Goal: Task Accomplishment & Management: Use online tool/utility

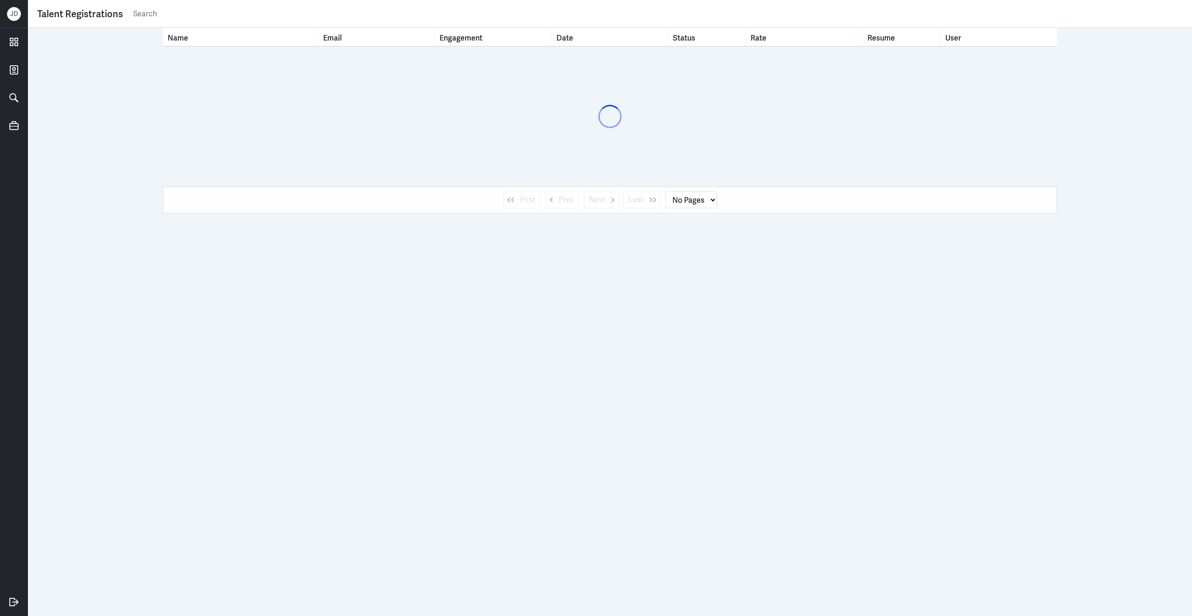
click at [308, 14] on input "text" at bounding box center [657, 14] width 1050 height 14
type input "rupji"
select select "1"
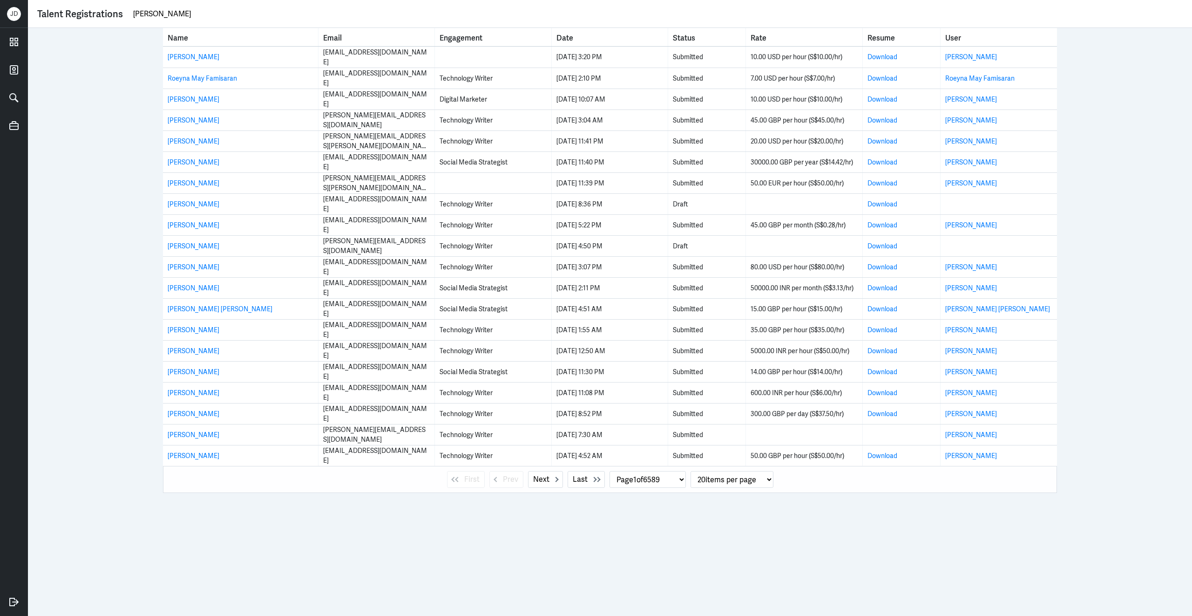
type input "rupjit roy"
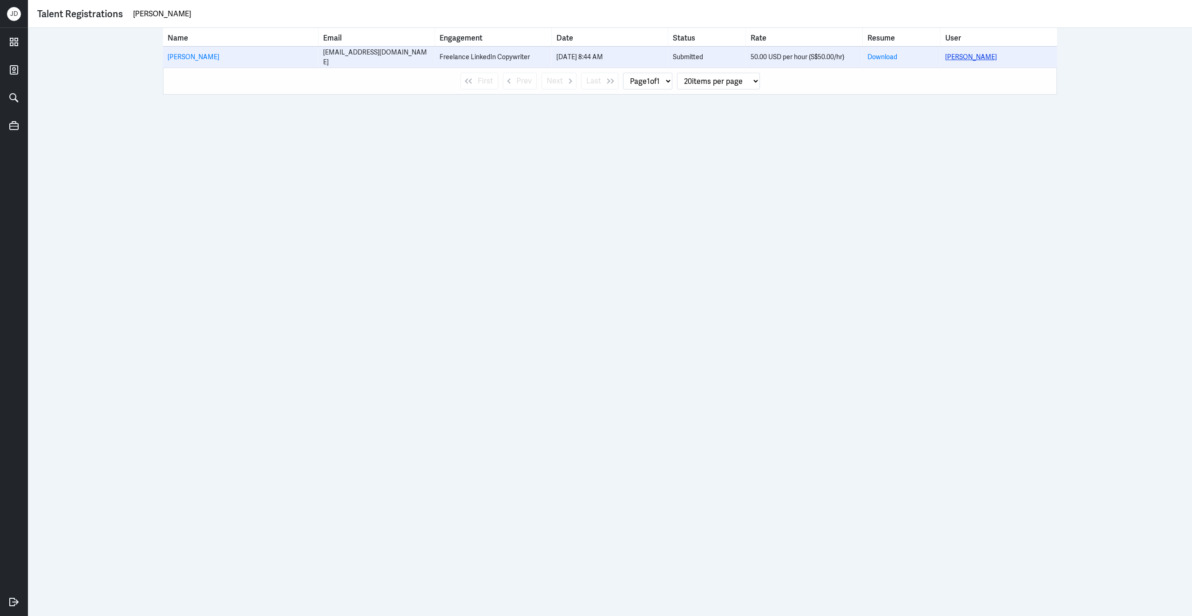
click at [955, 57] on link "Rupjit Roy" at bounding box center [971, 57] width 52 height 8
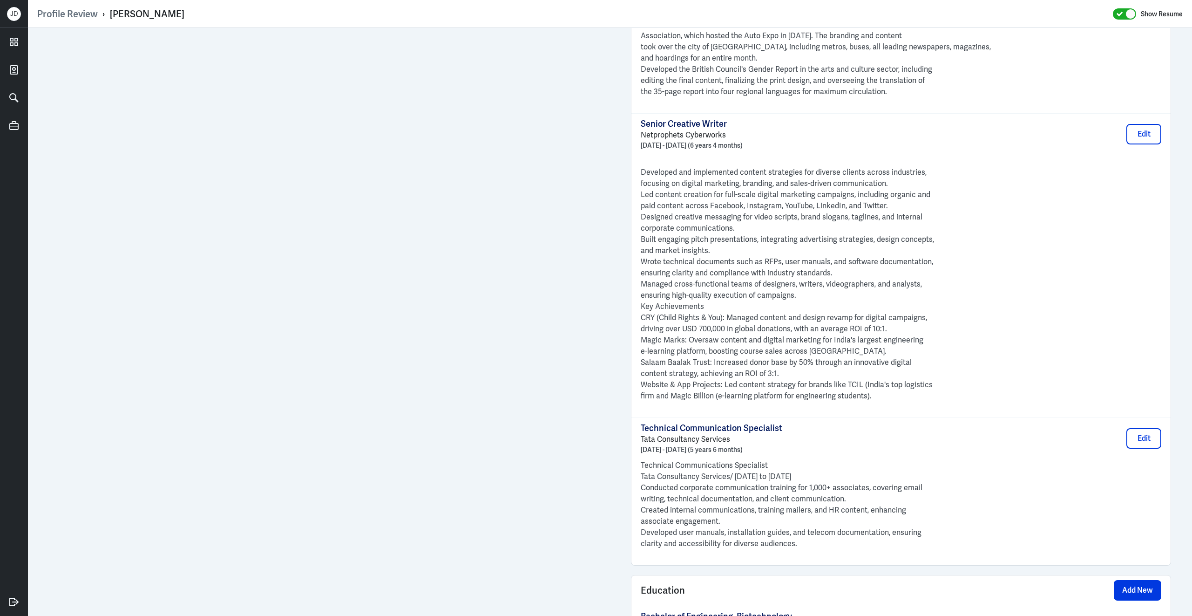
scroll to position [1448, 0]
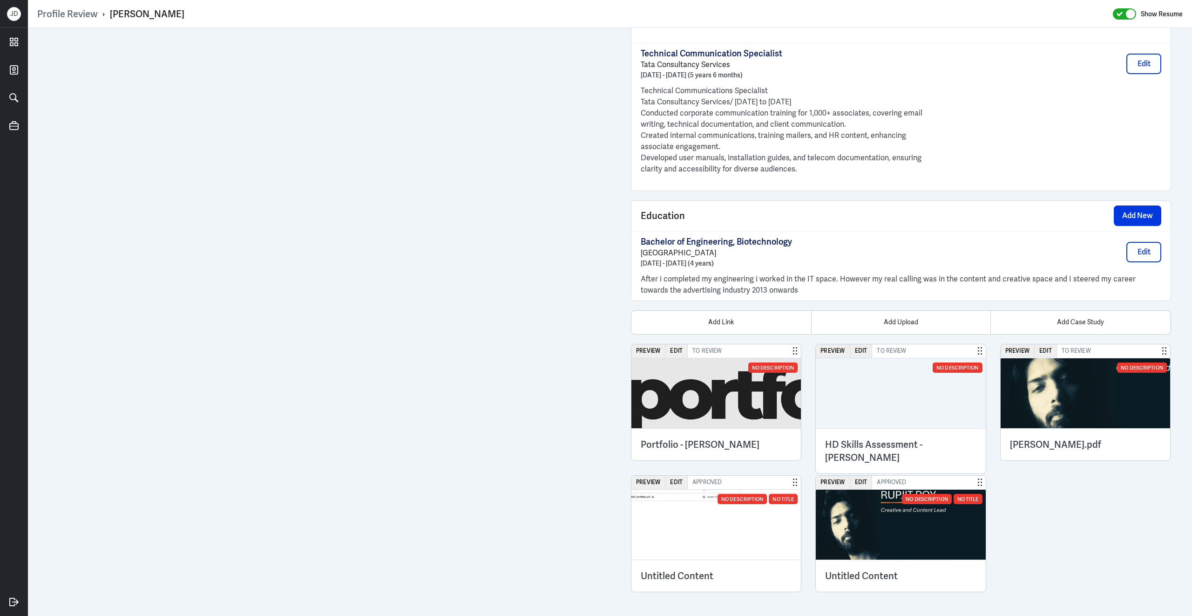
click at [826, 342] on div "Add Link Add Upload Add Case Study Preview Edit To Review No Description Portfo…" at bounding box center [901, 451] width 540 height 282
click at [826, 347] on button "Preview" at bounding box center [833, 351] width 34 height 14
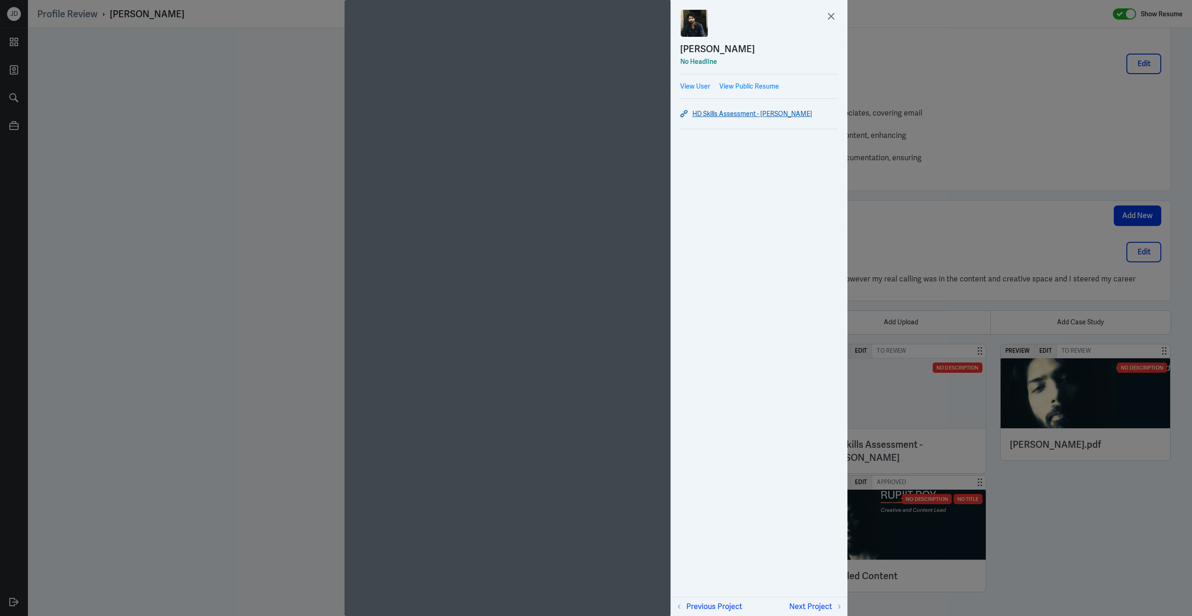
click at [778, 113] on link "HD Skills Assessment - Rupjit Roy" at bounding box center [759, 113] width 158 height 11
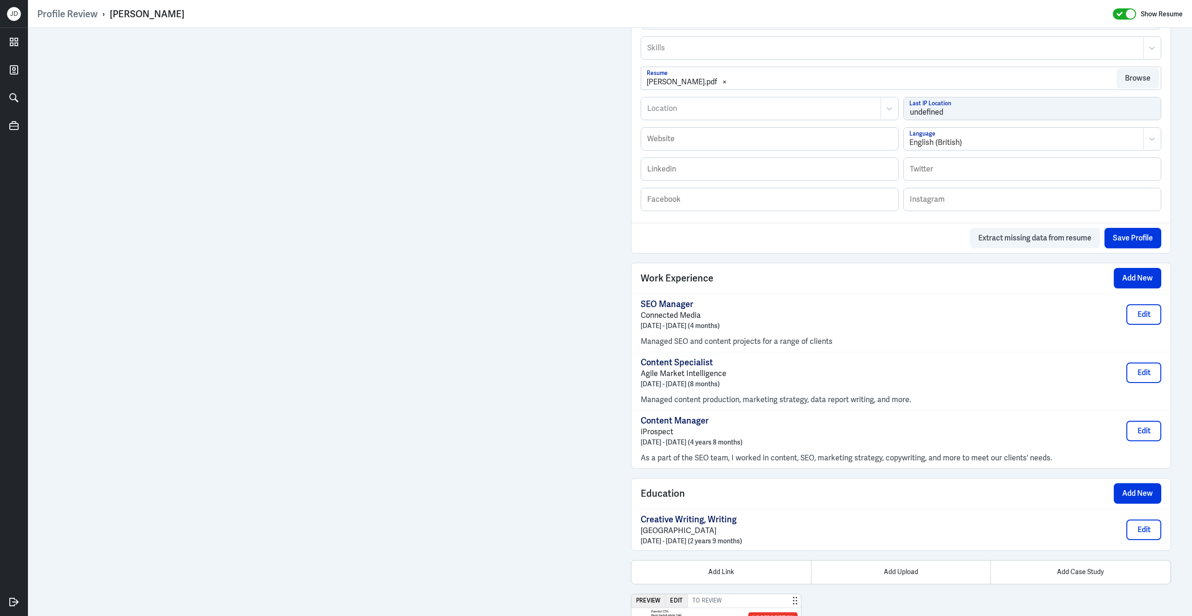
scroll to position [773, 0]
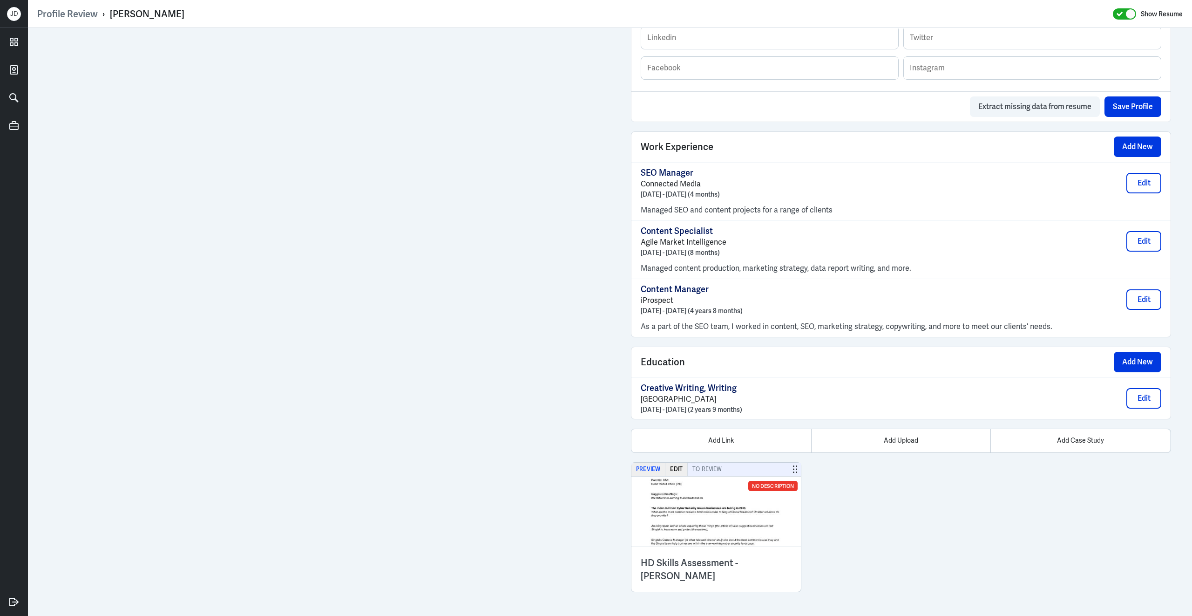
click at [649, 468] on button "Preview" at bounding box center [648, 469] width 34 height 14
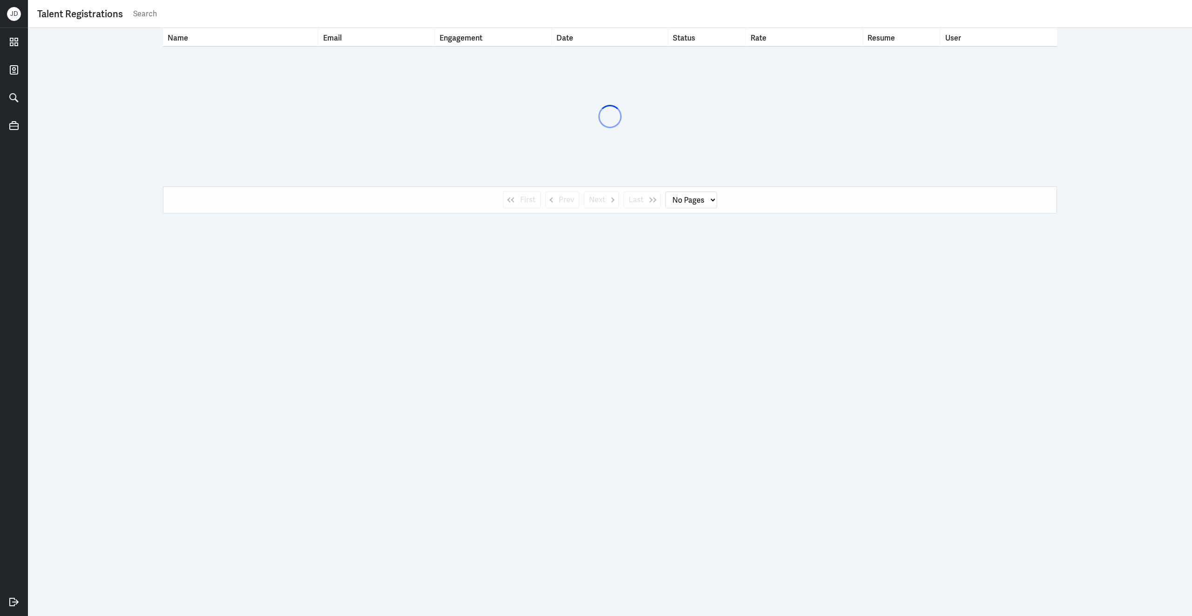
click at [239, 16] on input "text" at bounding box center [657, 14] width 1050 height 14
type input "animesh pandey"
select select "1"
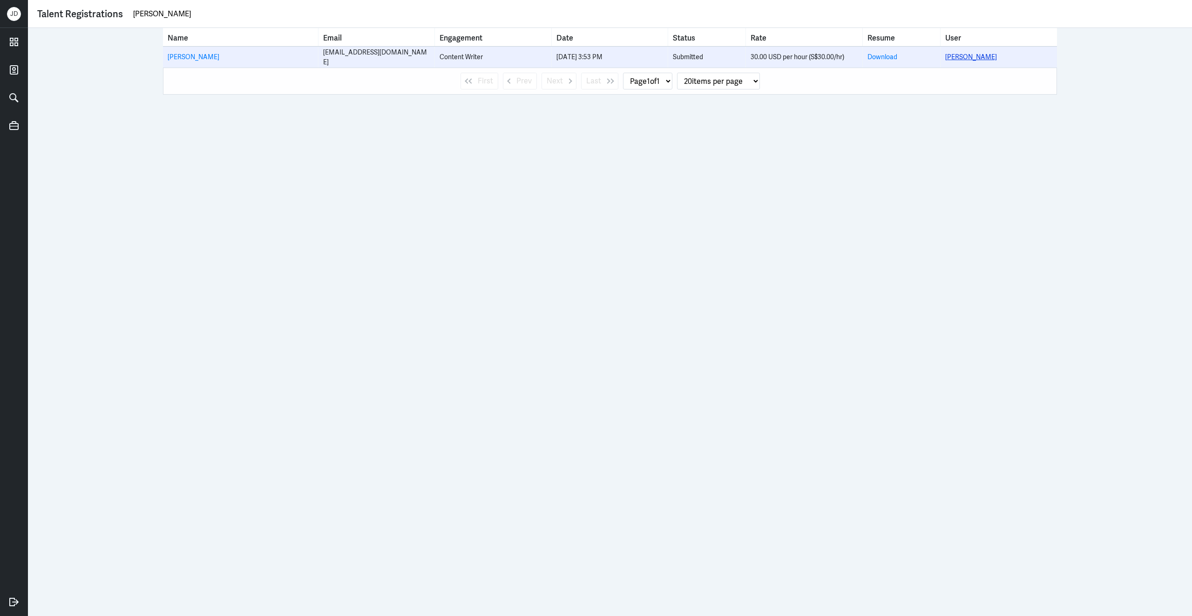
click at [961, 60] on link "Animesh Pandey" at bounding box center [971, 57] width 52 height 8
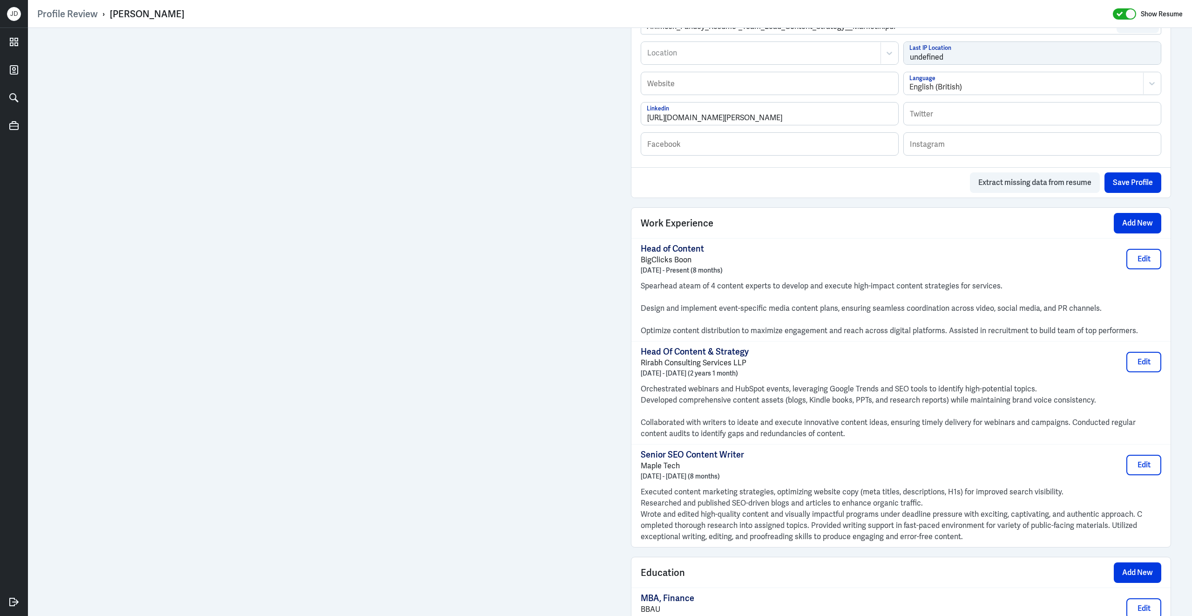
scroll to position [739, 0]
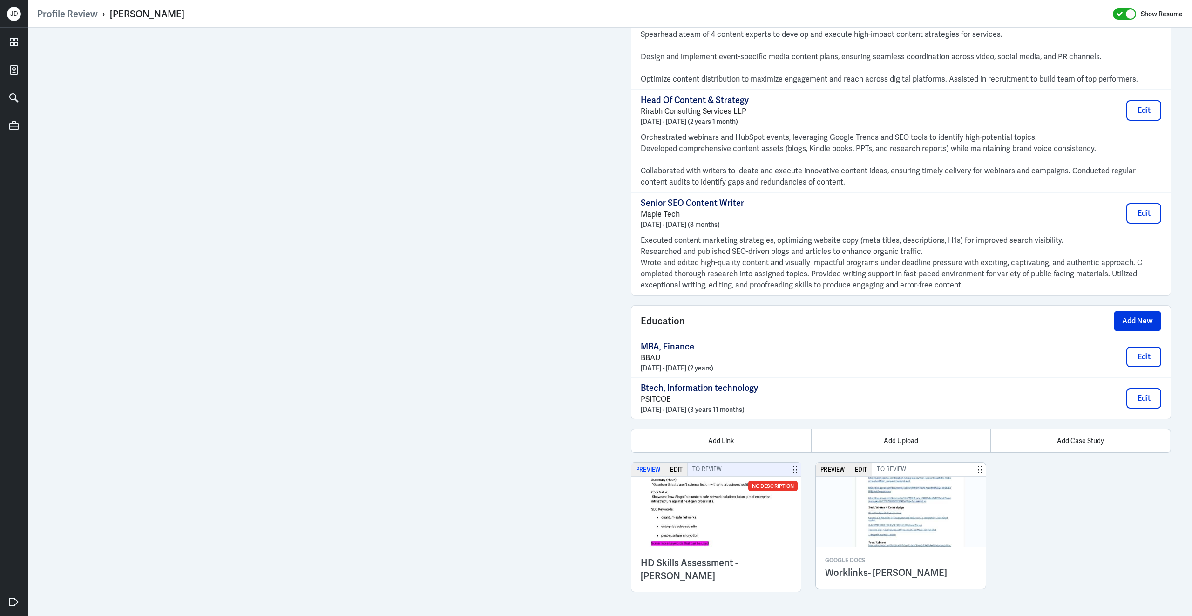
click at [654, 470] on button "Preview" at bounding box center [648, 469] width 34 height 14
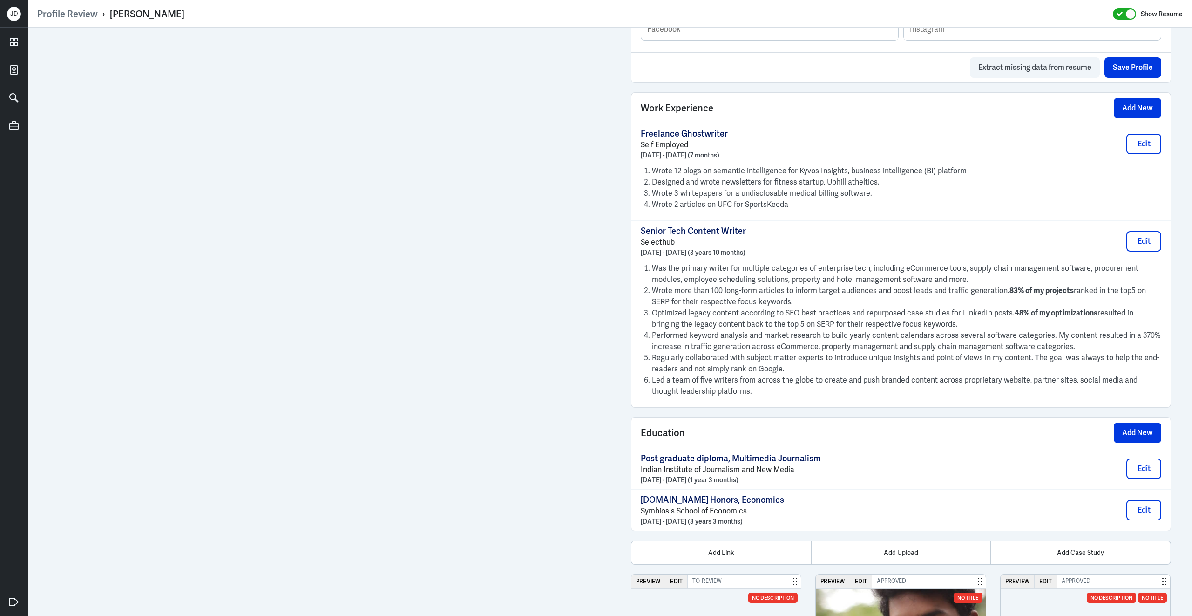
scroll to position [714, 0]
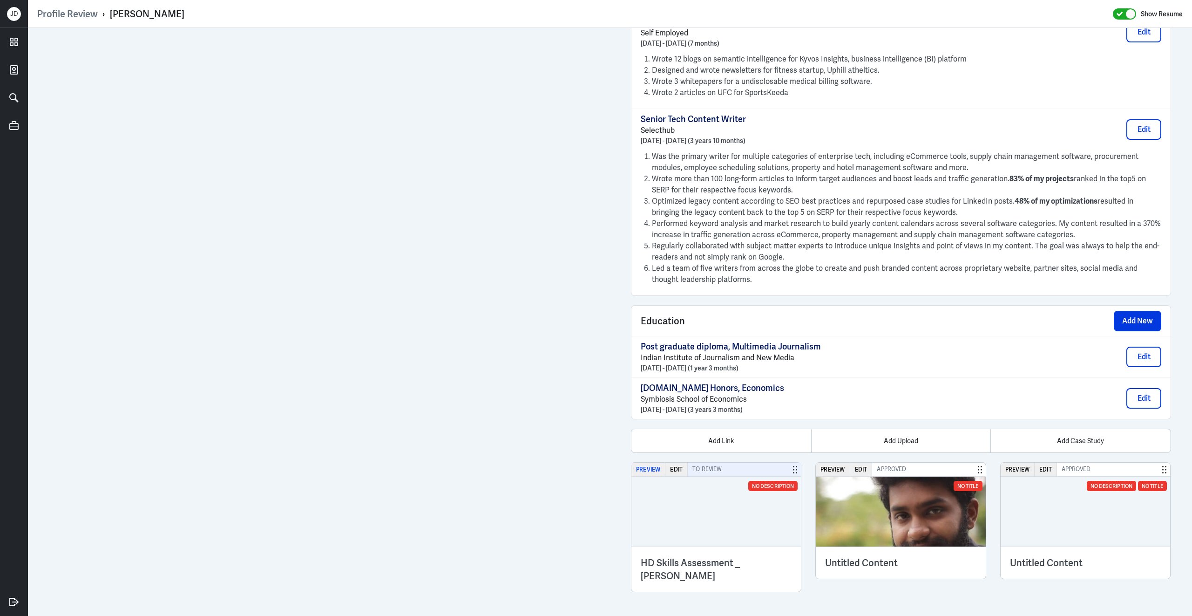
click at [654, 473] on button "Preview" at bounding box center [648, 469] width 34 height 14
